Goal: Check status

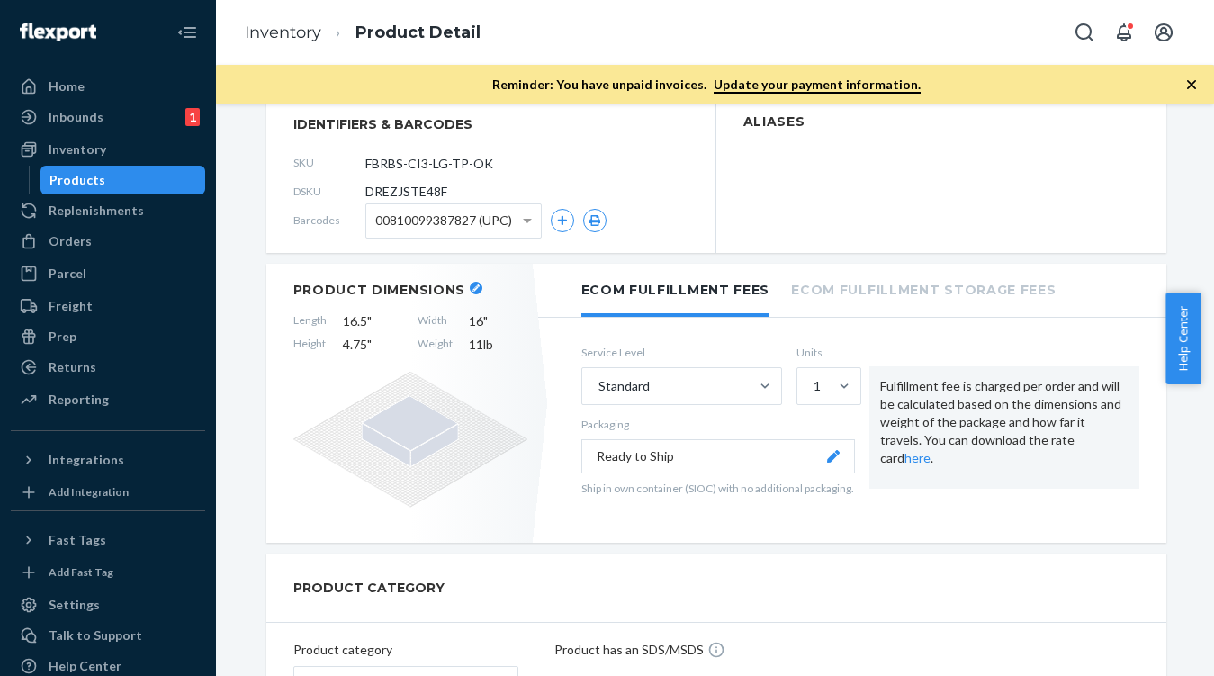
scroll to position [351, 0]
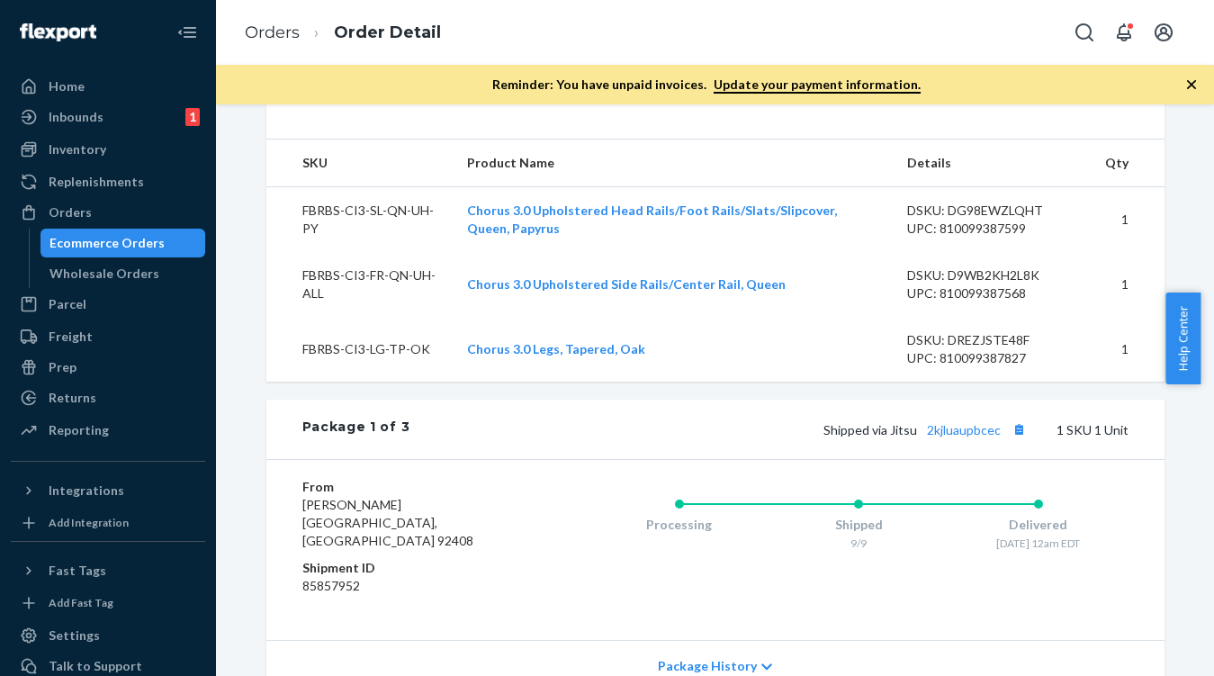
scroll to position [593, 0]
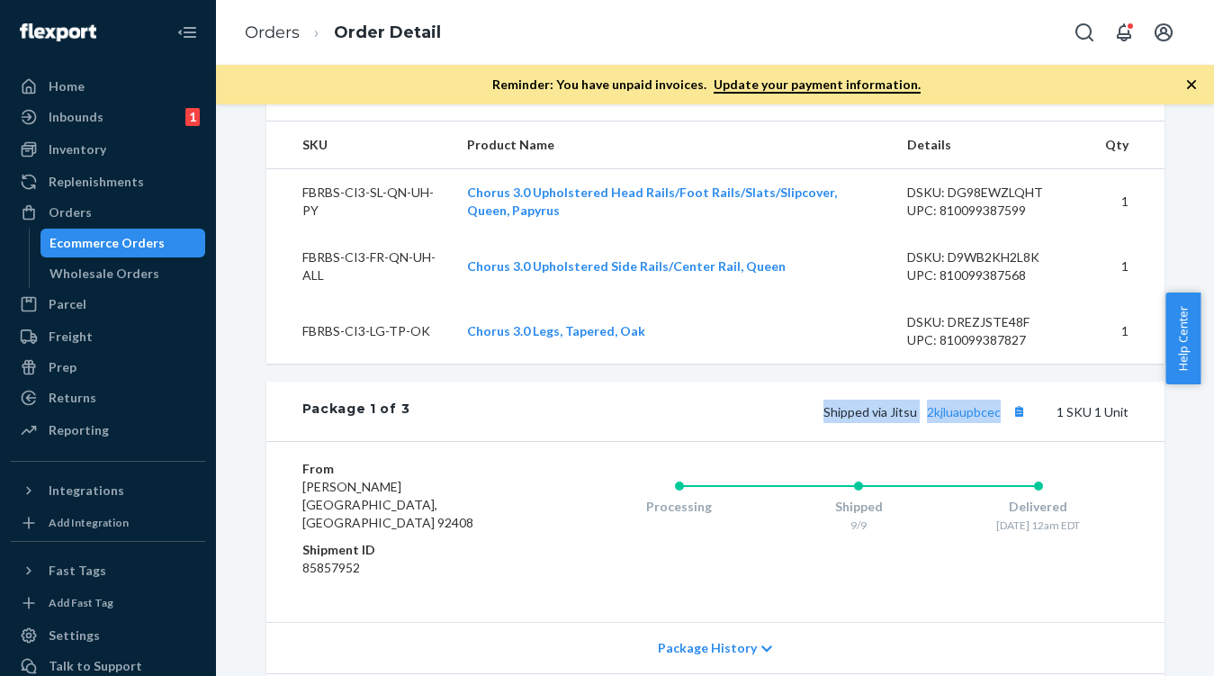
drag, startPoint x: 811, startPoint y: 467, endPoint x: 997, endPoint y: 472, distance: 185.5
click at [997, 423] on div "Shipped via Jitsu 2kjluaupbcec 1 SKU 1 Unit" at bounding box center [769, 411] width 718 height 23
copy span "Shipped via Jitsu 2kjluaupbcec"
